Goal: Navigation & Orientation: Go to known website

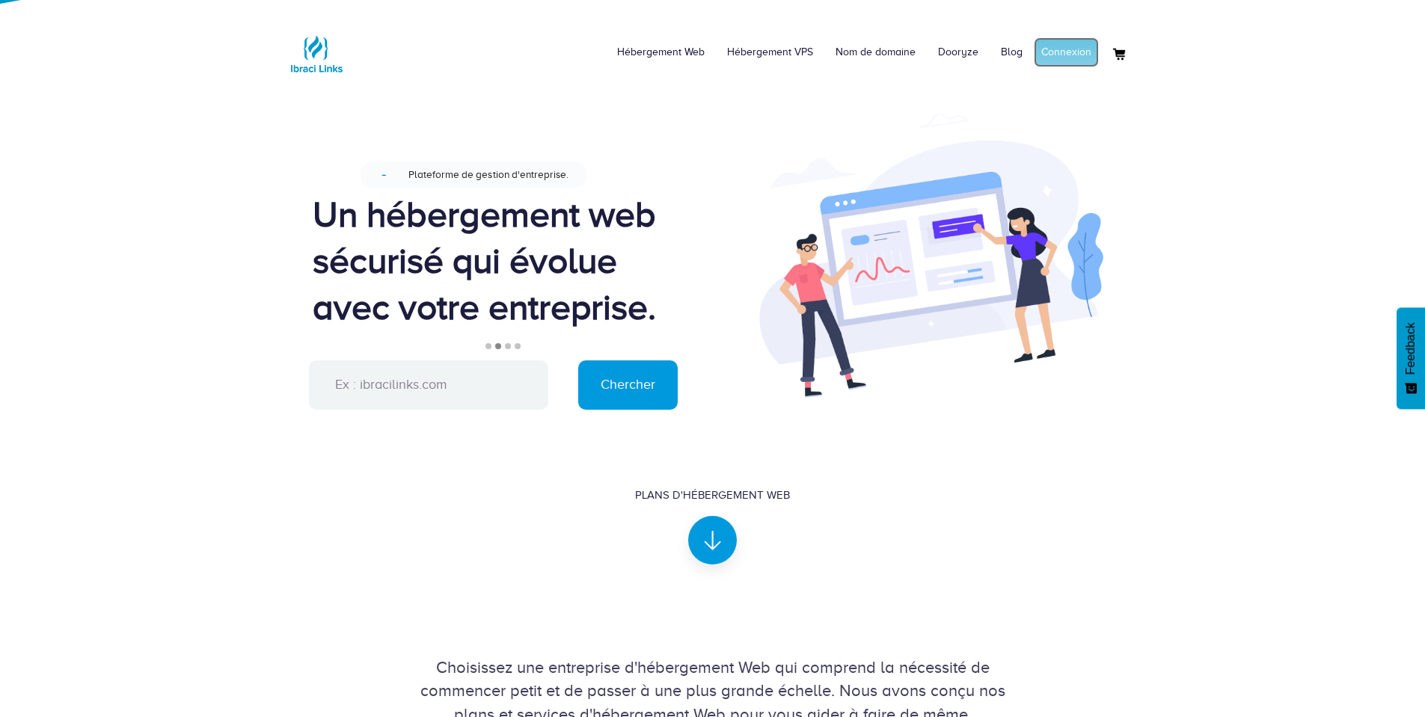
click at [1062, 61] on link "Connexion" at bounding box center [1065, 52] width 65 height 30
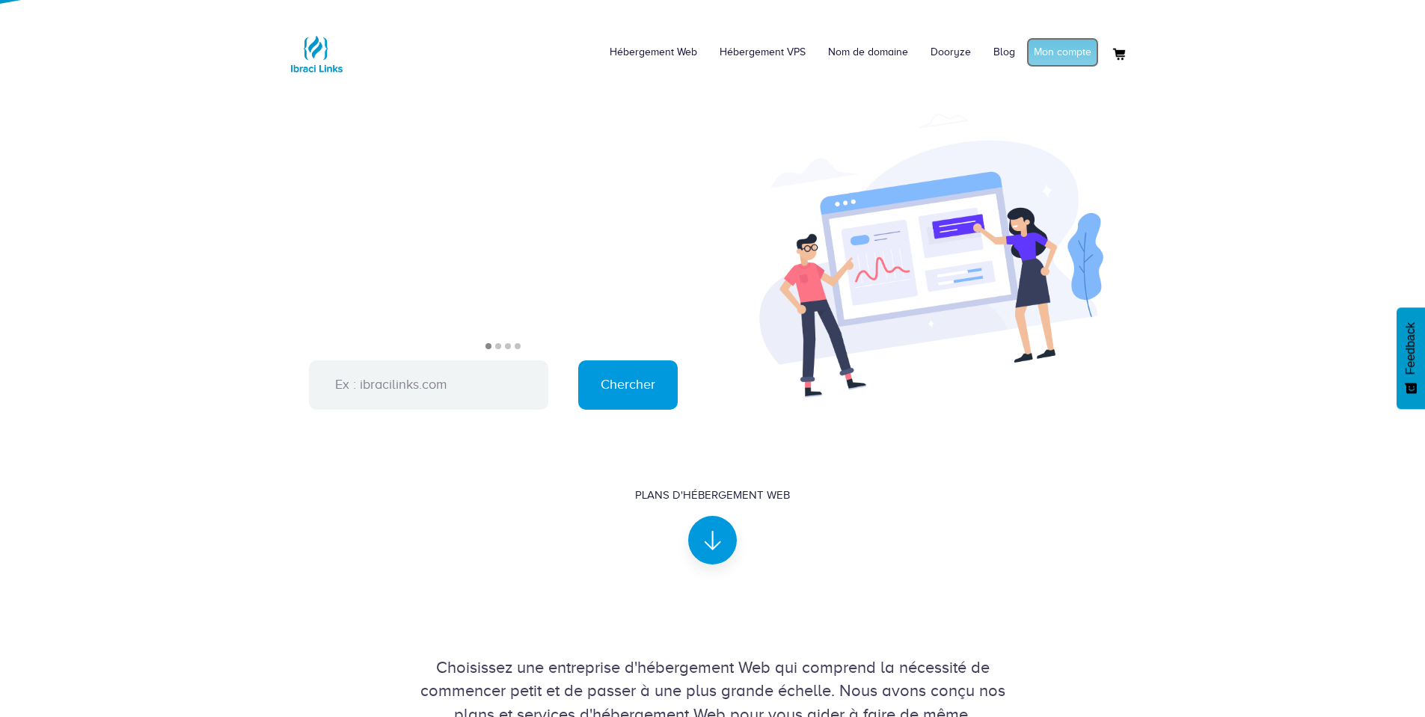
click at [1065, 57] on link "Mon compte" at bounding box center [1062, 52] width 73 height 30
